Goal: Communication & Community: Participate in discussion

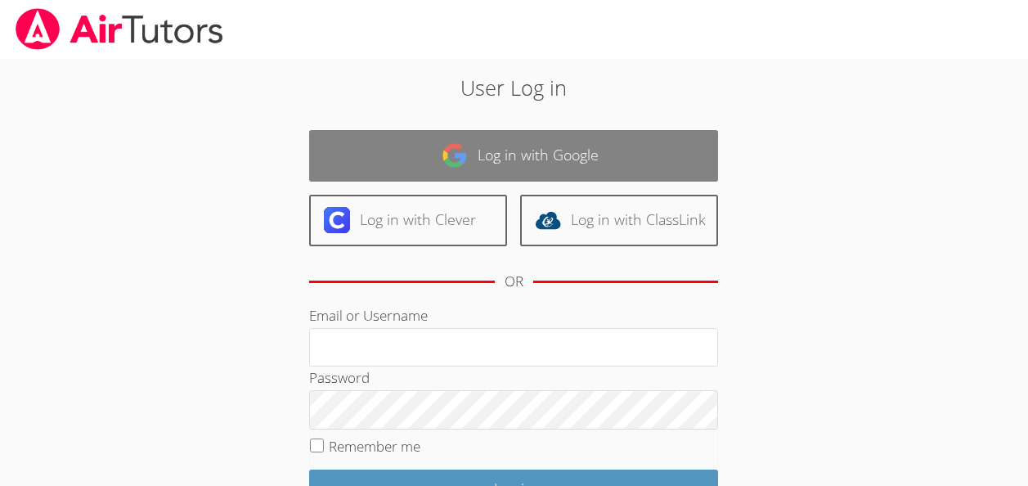
click at [522, 151] on link "Log in with Google" at bounding box center [513, 156] width 409 height 52
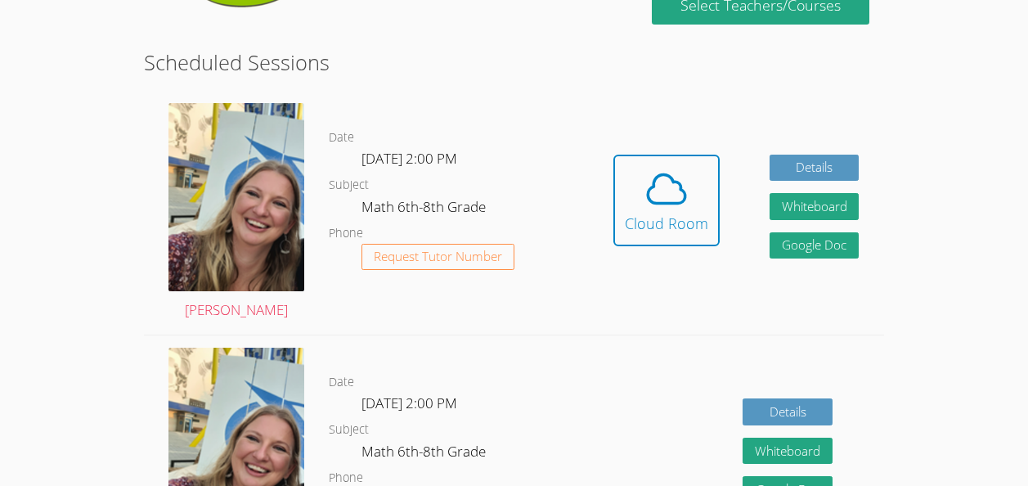
scroll to position [383, 0]
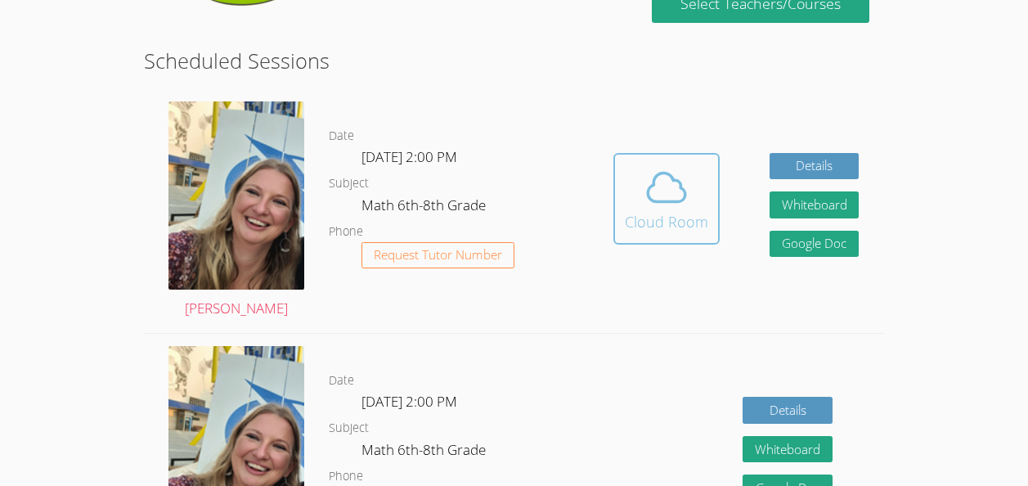
click at [623, 196] on button "Cloud Room" at bounding box center [666, 199] width 106 height 92
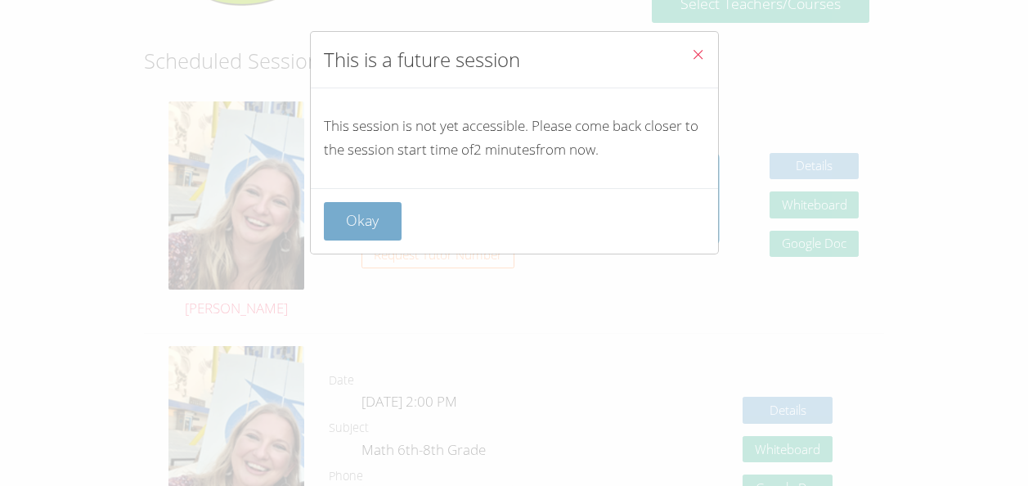
click at [362, 216] on button "Okay" at bounding box center [363, 221] width 78 height 38
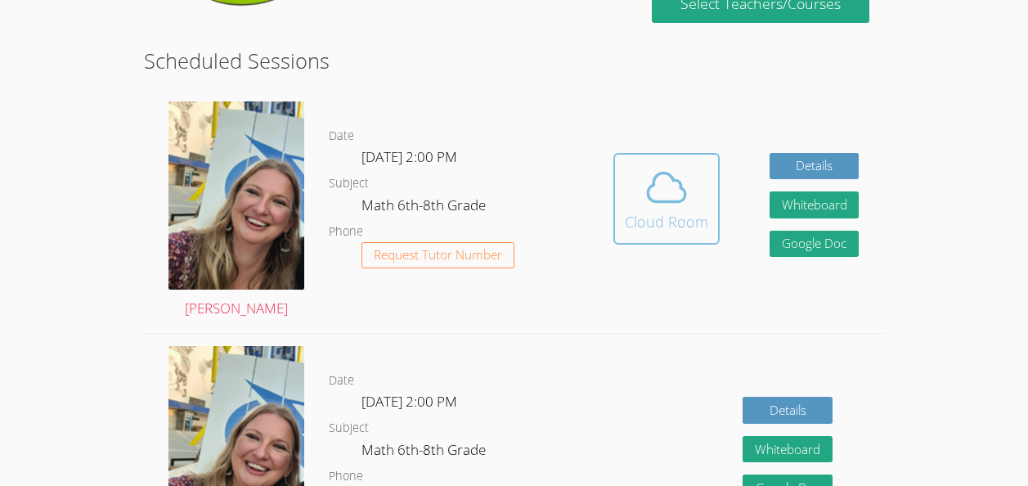
click at [712, 185] on button "Cloud Room" at bounding box center [666, 199] width 106 height 92
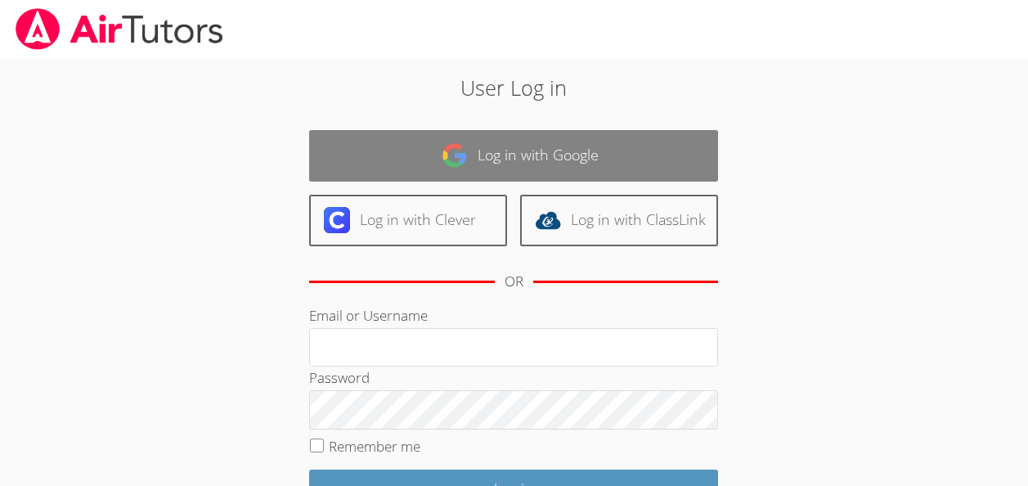
click at [653, 162] on link "Log in with Google" at bounding box center [513, 156] width 409 height 52
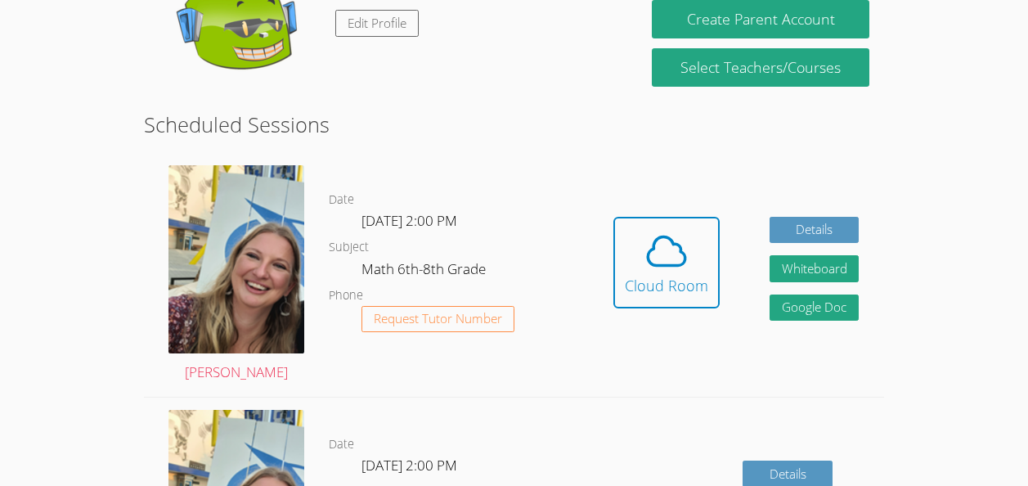
scroll to position [321, 0]
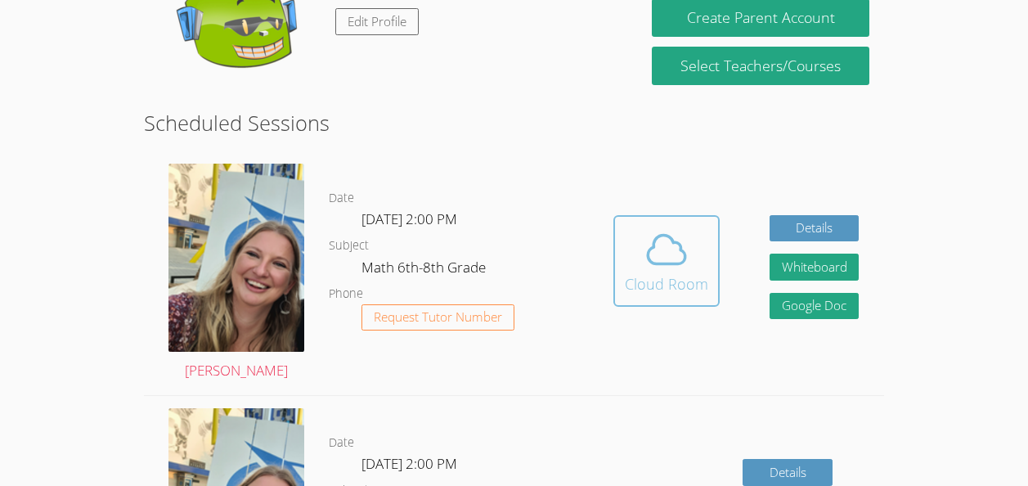
click at [649, 276] on div "Cloud Room" at bounding box center [666, 283] width 83 height 23
click at [681, 288] on div "Cloud Room" at bounding box center [666, 283] width 83 height 23
click at [651, 268] on icon at bounding box center [666, 249] width 46 height 46
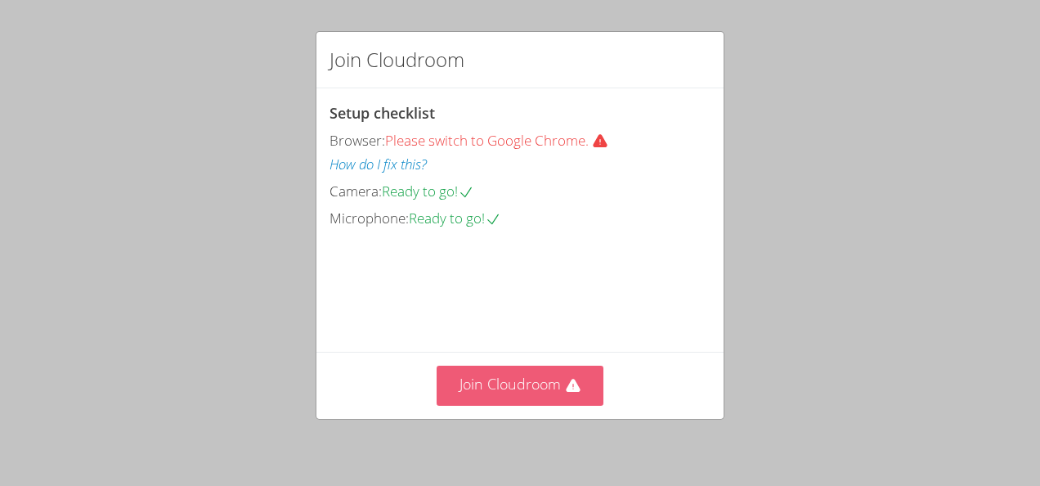
click at [552, 378] on button "Join Cloudroom" at bounding box center [521, 385] width 168 height 40
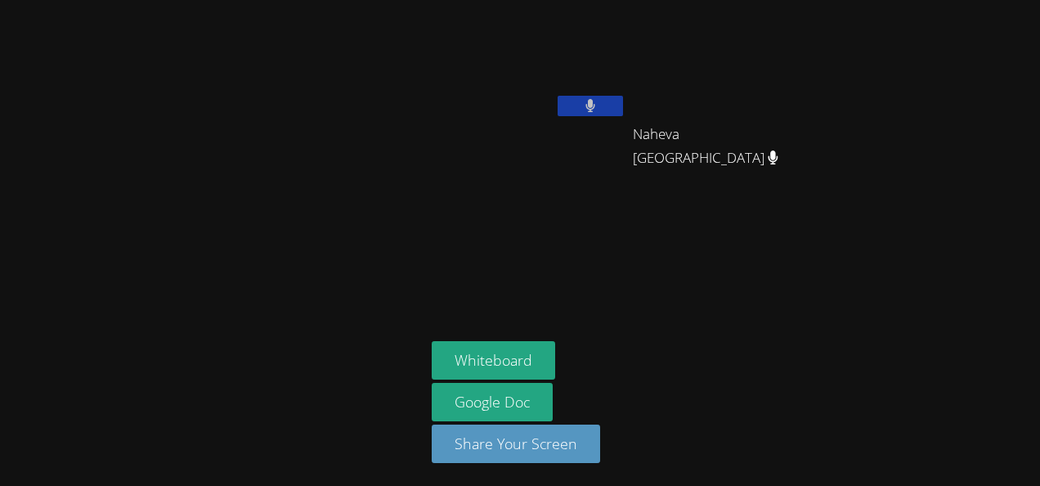
click at [766, 168] on div "Naheva Saint-Louis" at bounding box center [730, 148] width 195 height 65
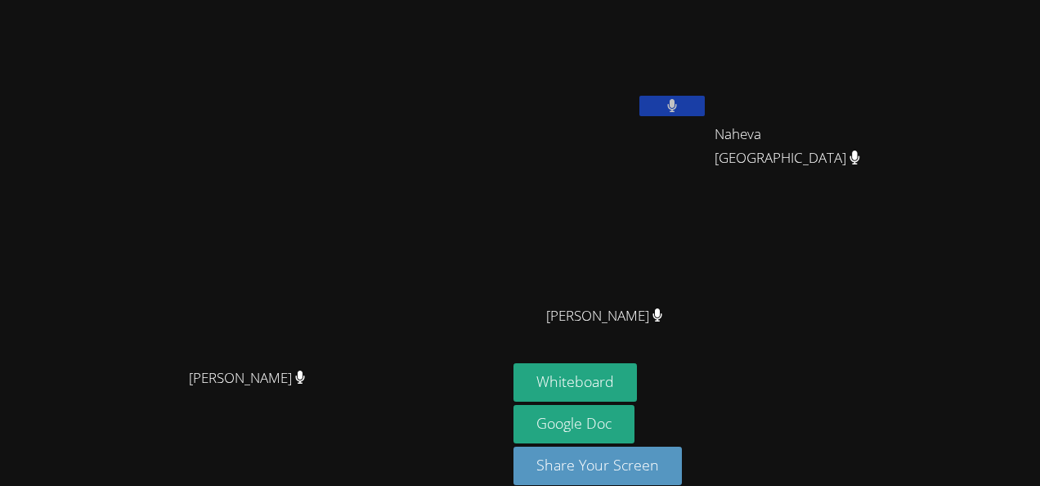
click at [661, 104] on button at bounding box center [671, 106] width 65 height 20
click at [663, 104] on icon at bounding box center [671, 106] width 17 height 14
click at [540, 376] on button "Whiteboard" at bounding box center [574, 382] width 123 height 38
click at [680, 104] on button at bounding box center [671, 106] width 65 height 20
click at [671, 104] on icon at bounding box center [671, 106] width 17 height 14
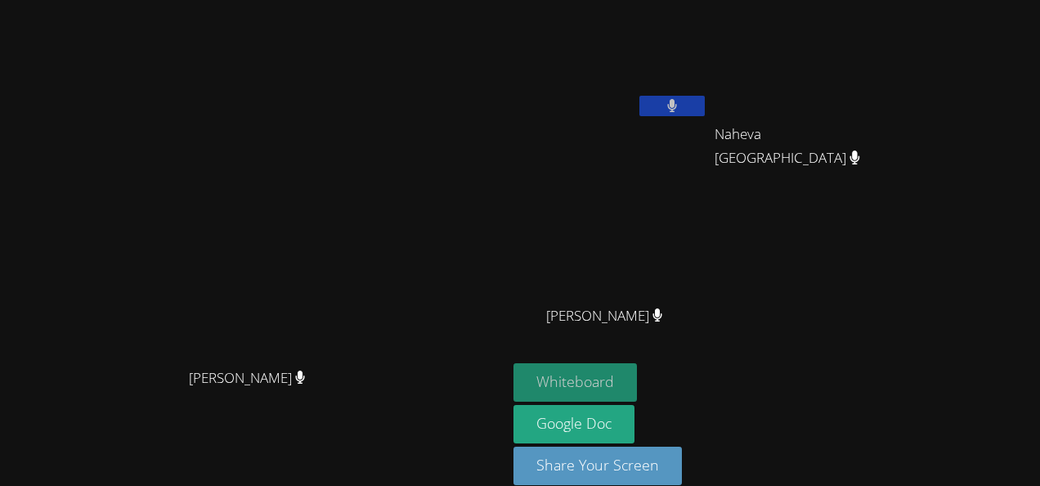
click at [573, 388] on button "Whiteboard" at bounding box center [574, 382] width 123 height 38
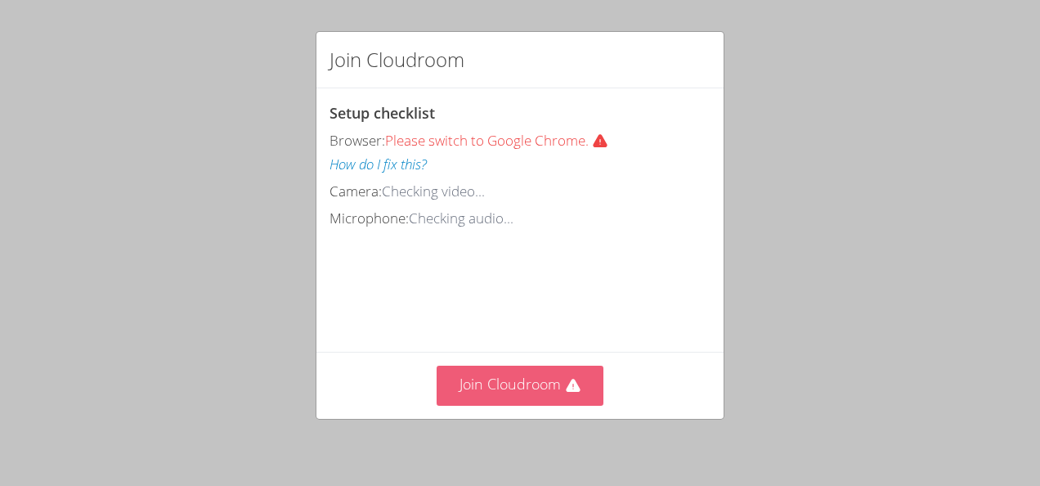
click at [544, 377] on button "Join Cloudroom" at bounding box center [521, 385] width 168 height 40
click at [539, 382] on button "Join Cloudroom" at bounding box center [521, 385] width 168 height 40
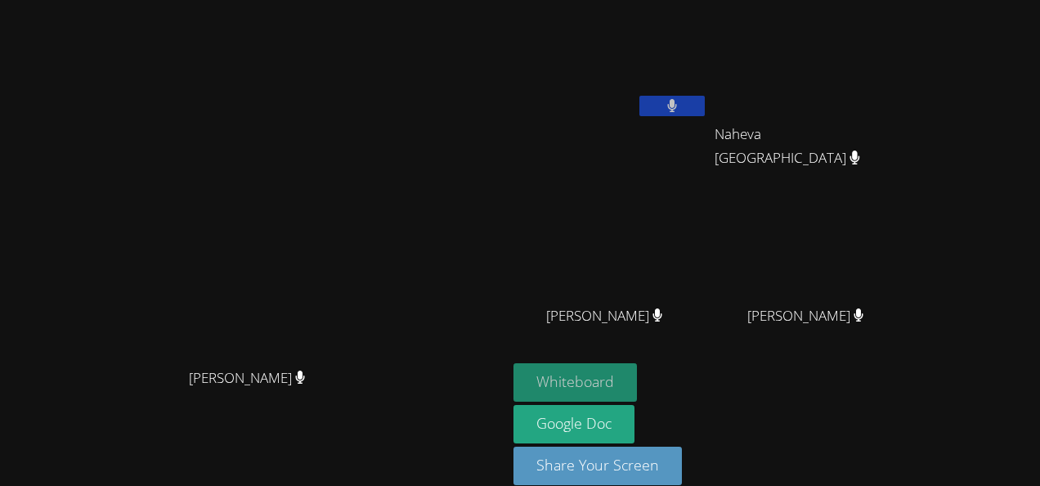
click at [557, 378] on button "Whiteboard" at bounding box center [574, 382] width 123 height 38
click at [833, 9] on video at bounding box center [812, 62] width 195 height 110
click at [689, 105] on button at bounding box center [671, 106] width 65 height 20
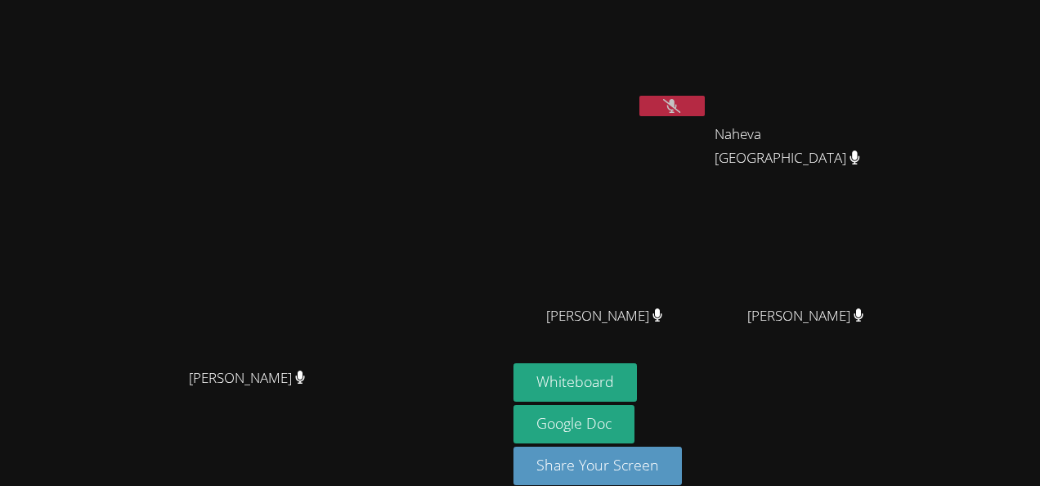
click at [703, 114] on button at bounding box center [671, 106] width 65 height 20
click at [705, 103] on button at bounding box center [671, 106] width 65 height 20
click at [678, 106] on icon at bounding box center [672, 106] width 11 height 14
click at [678, 111] on icon at bounding box center [672, 106] width 11 height 14
click at [680, 110] on icon at bounding box center [671, 106] width 17 height 14
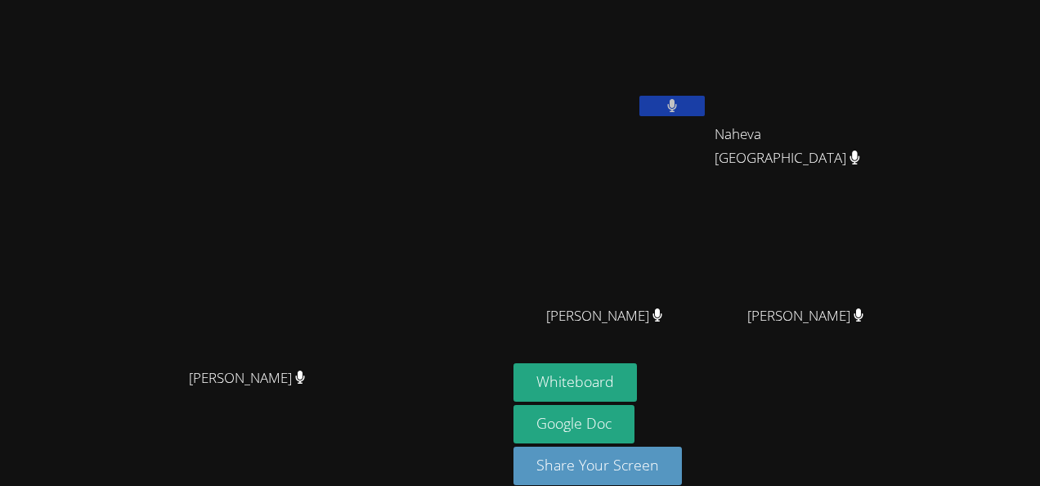
click at [705, 111] on button at bounding box center [671, 106] width 65 height 20
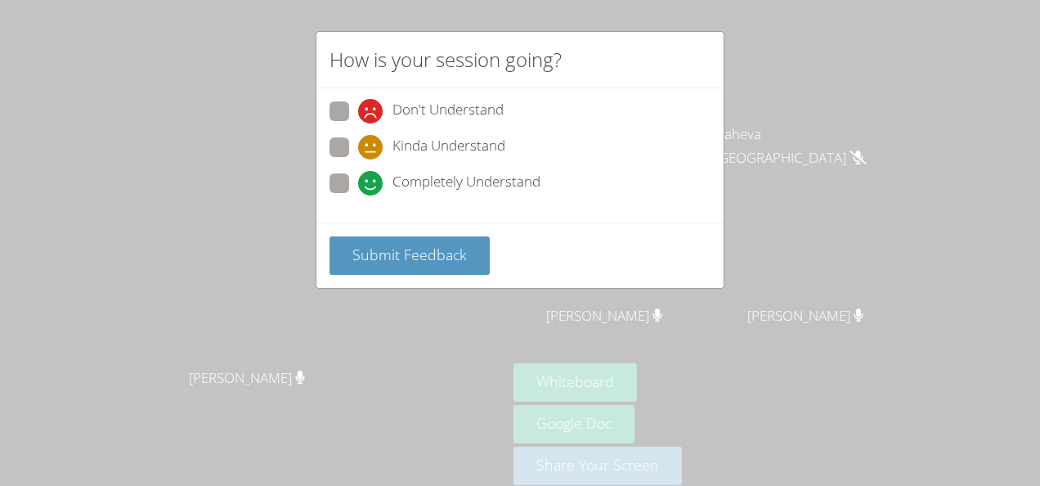
click at [337, 194] on label "Completely Understand" at bounding box center [434, 184] width 211 height 22
click at [358, 187] on input "Completely Understand" at bounding box center [365, 180] width 14 height 14
radio input "true"
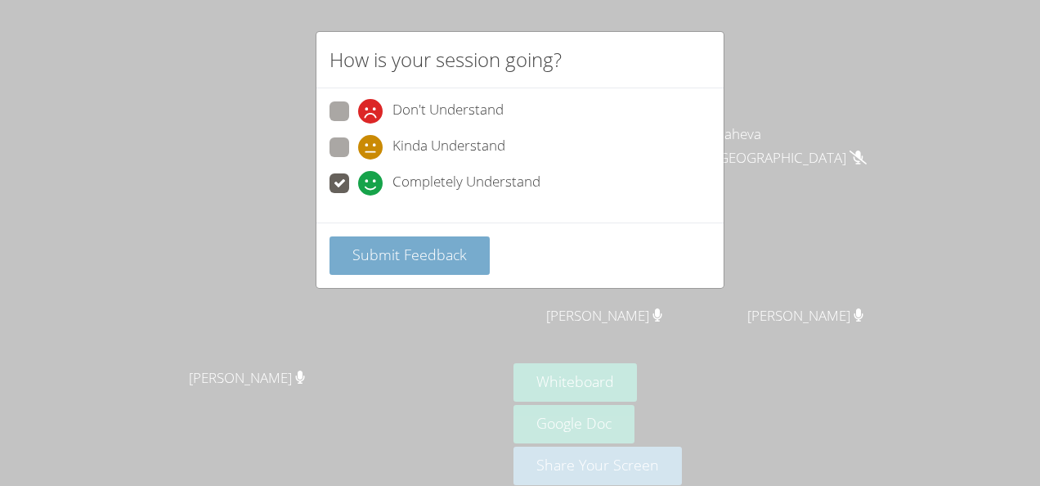
click at [449, 251] on span "Submit Feedback" at bounding box center [409, 254] width 114 height 20
